Goal: Task Accomplishment & Management: Use online tool/utility

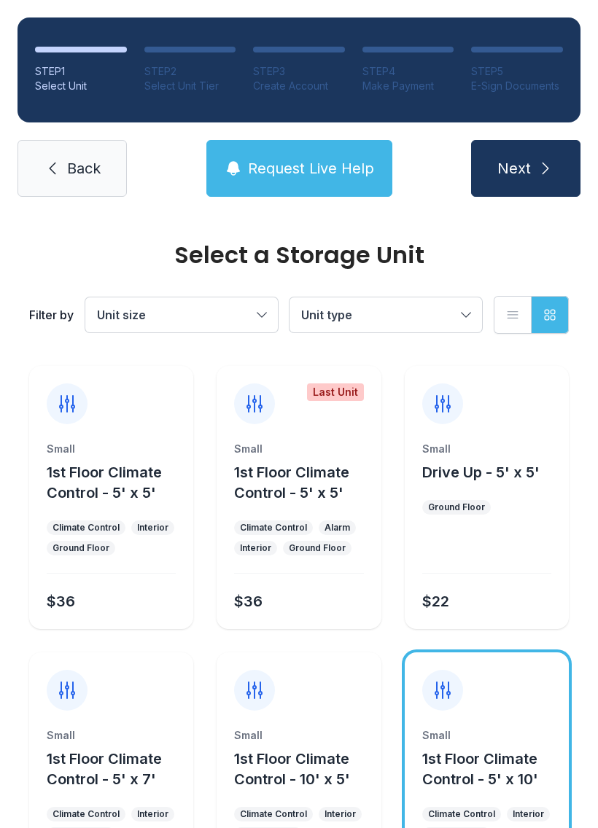
scroll to position [173, 0]
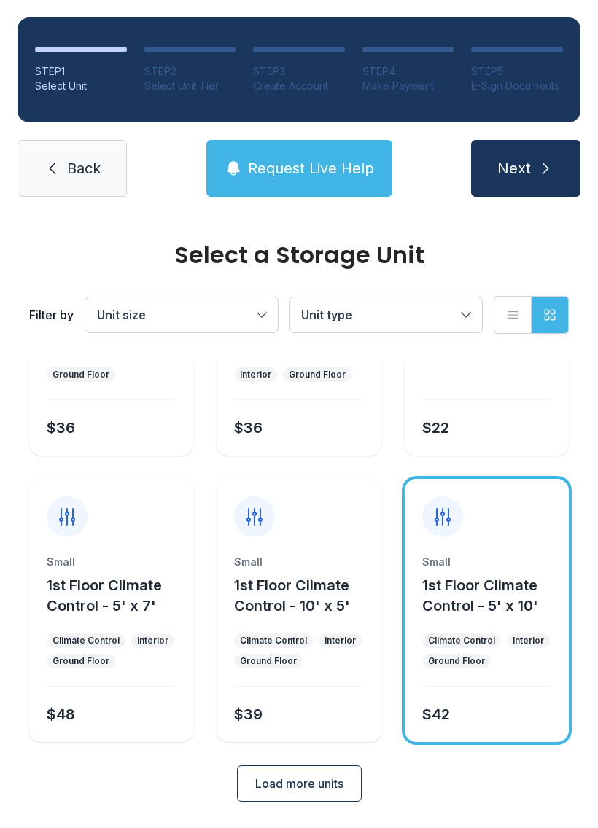
click at [58, 71] on div "STEP 1" at bounding box center [81, 71] width 92 height 15
click at [97, 155] on link "Back" at bounding box center [71, 168] width 109 height 57
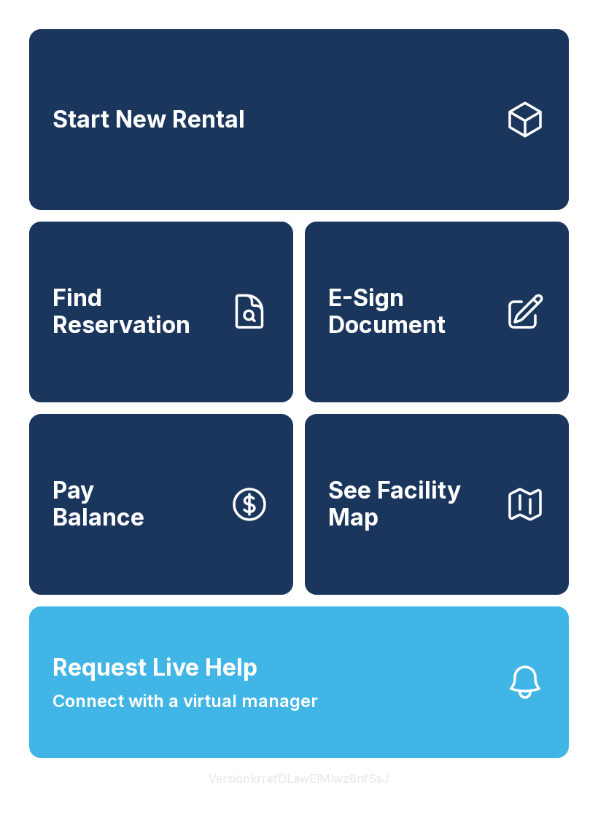
click at [426, 338] on span "E-Sign Document" at bounding box center [410, 311] width 165 height 53
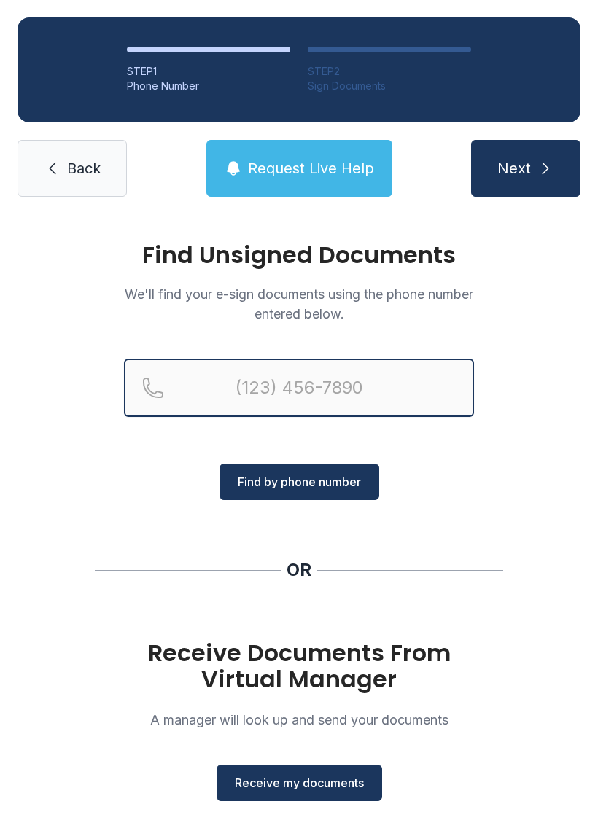
click at [317, 386] on input "Reservation phone number" at bounding box center [299, 388] width 350 height 58
type input "[PHONE_NUMBER]"
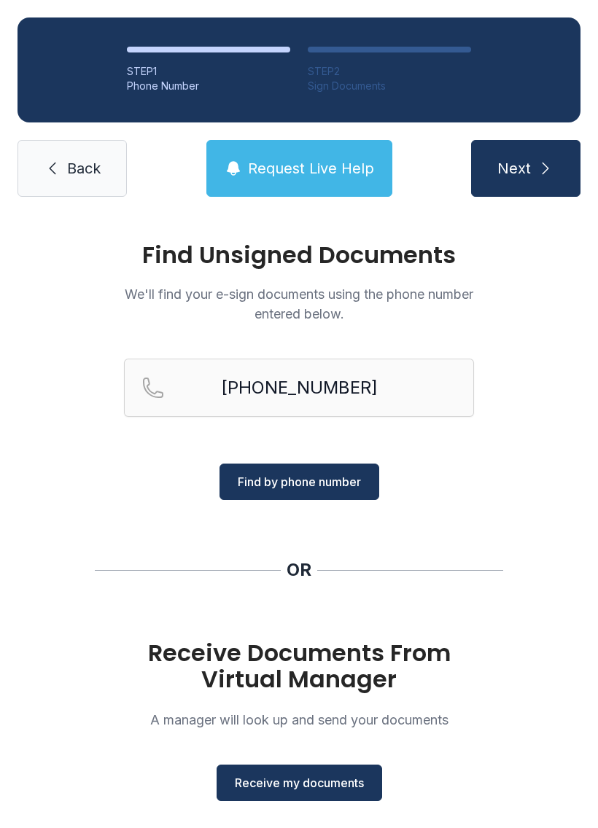
click at [322, 479] on span "Find by phone number" at bounding box center [299, 481] width 123 height 17
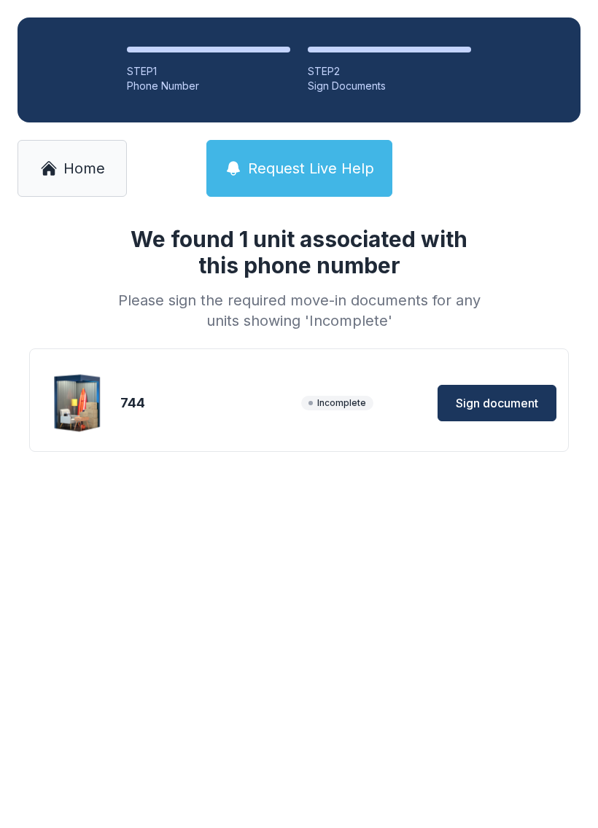
click at [516, 401] on span "Sign document" at bounding box center [496, 402] width 82 height 17
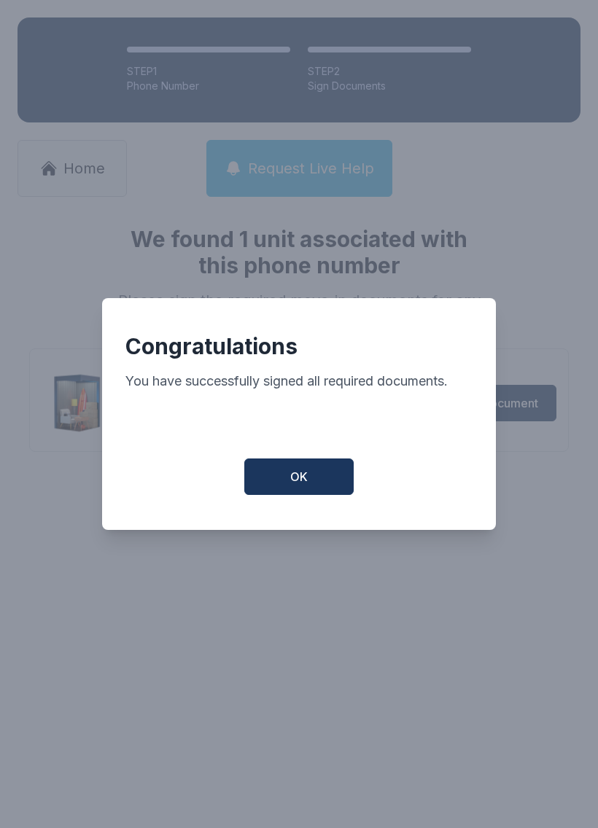
click at [283, 482] on button "OK" at bounding box center [298, 476] width 109 height 36
